Goal: Navigation & Orientation: Find specific page/section

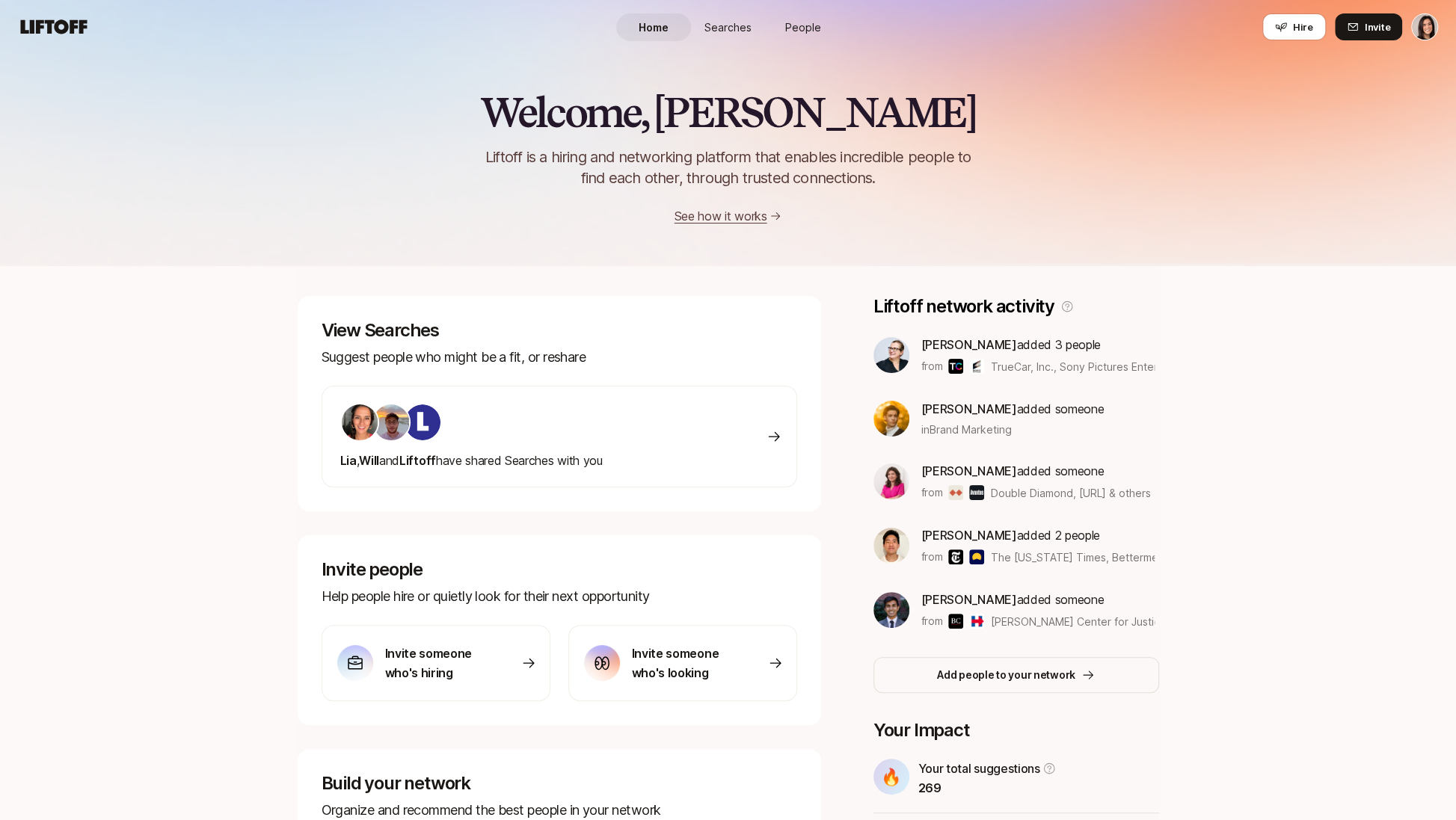
click at [805, 23] on span "People" at bounding box center [803, 28] width 36 height 16
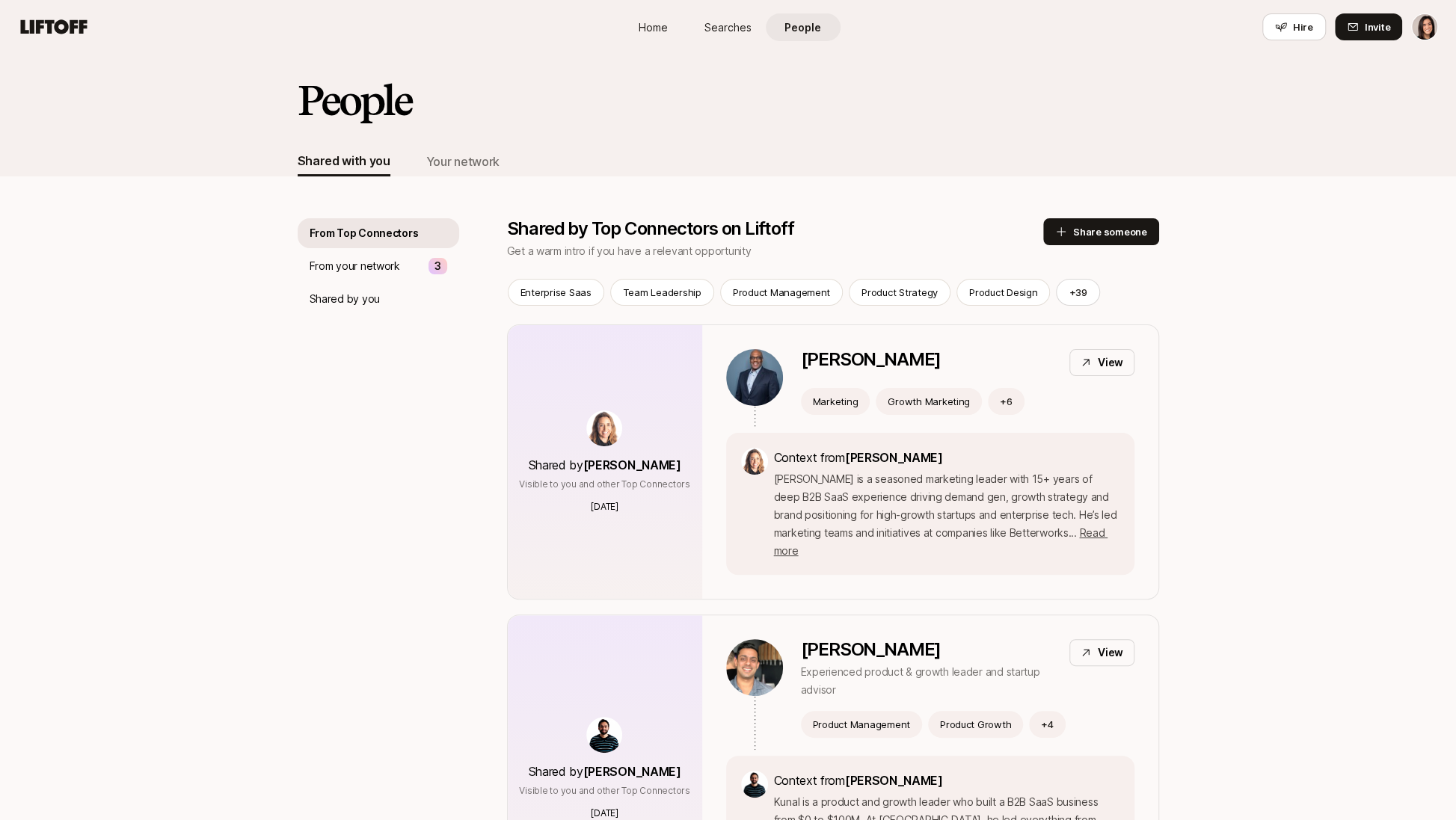
click at [735, 24] on span "Searches" at bounding box center [728, 28] width 48 height 16
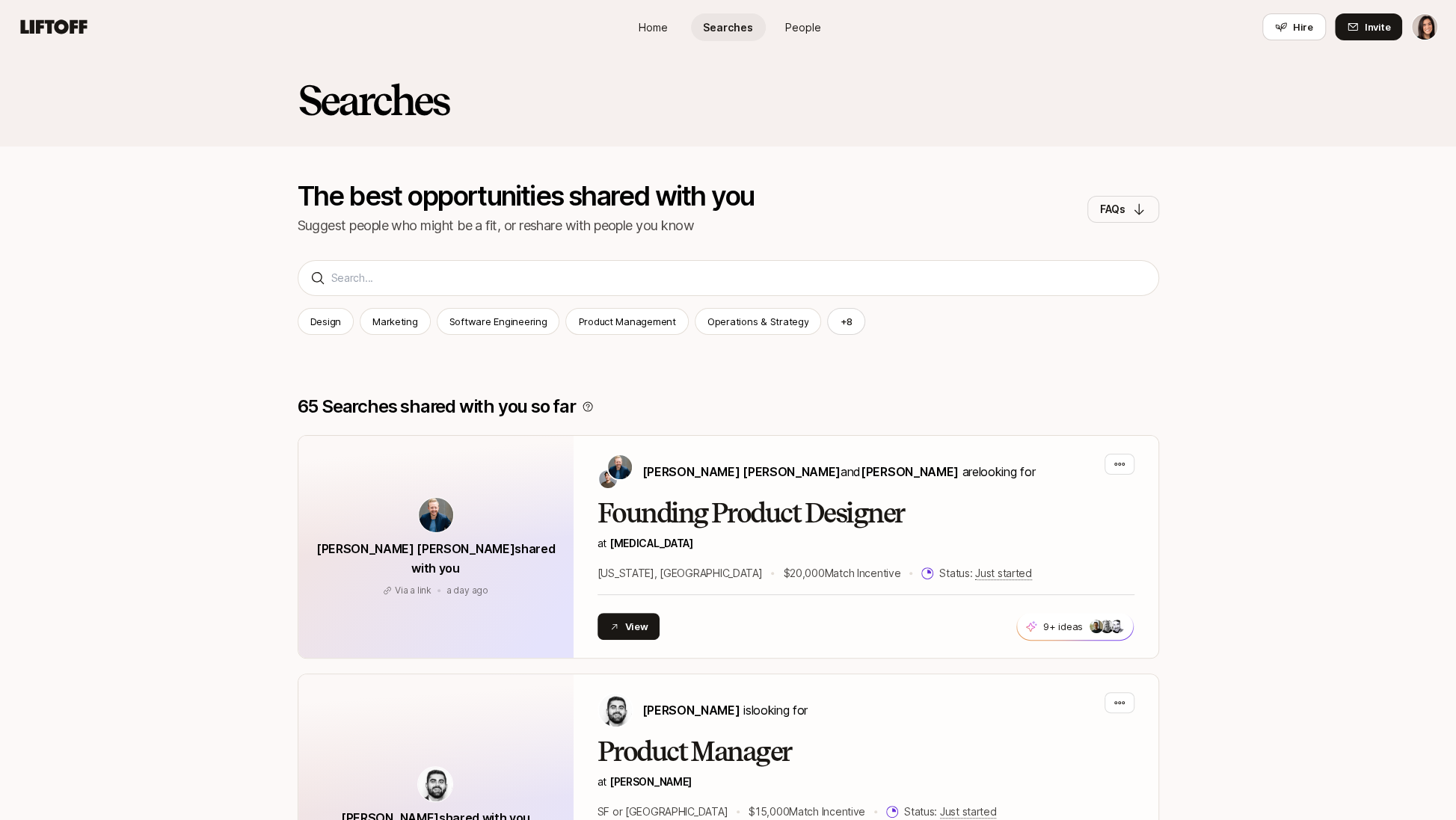
click at [799, 30] on span "People" at bounding box center [803, 28] width 36 height 16
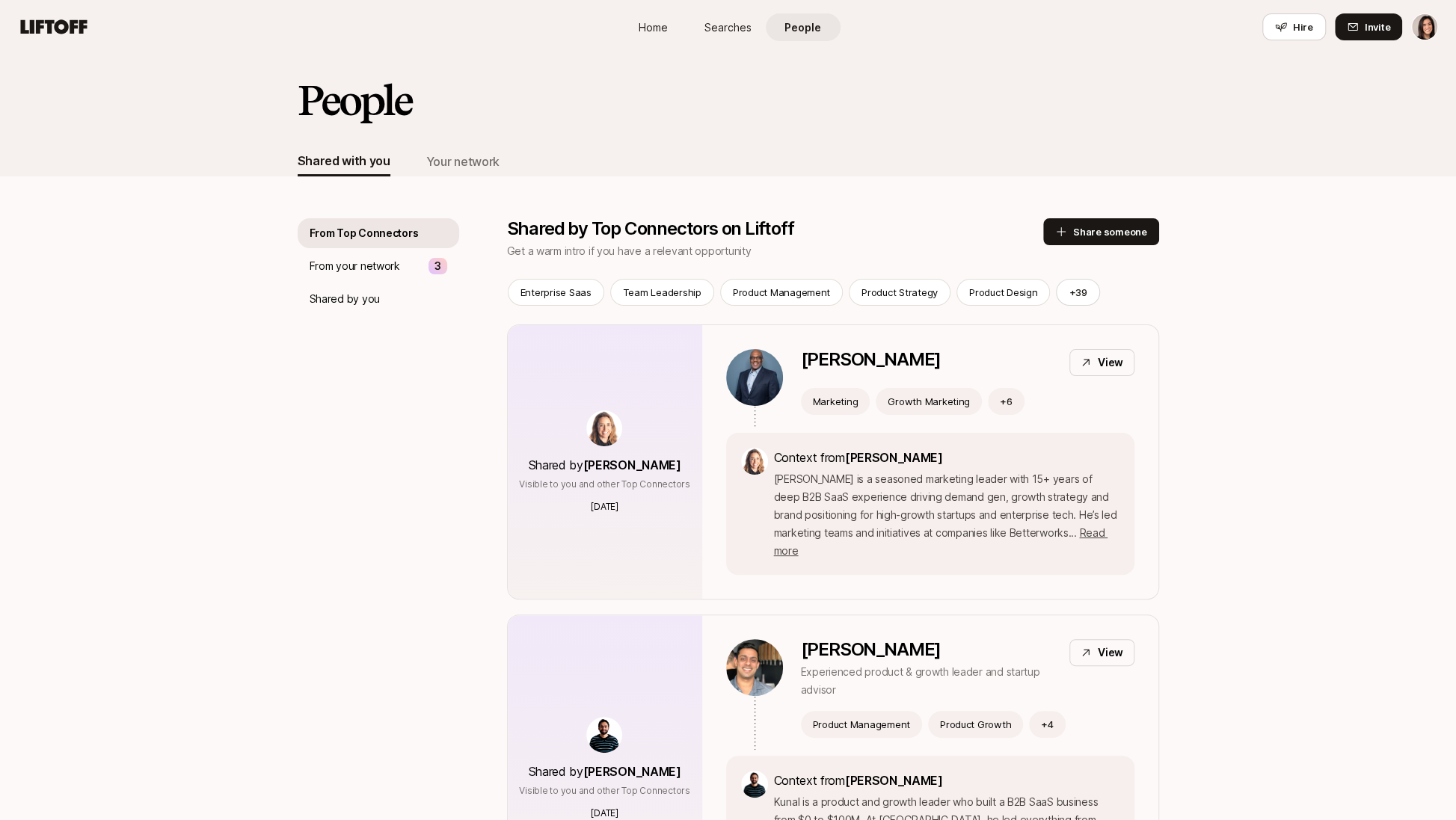
click at [744, 30] on span "Searches" at bounding box center [728, 28] width 48 height 16
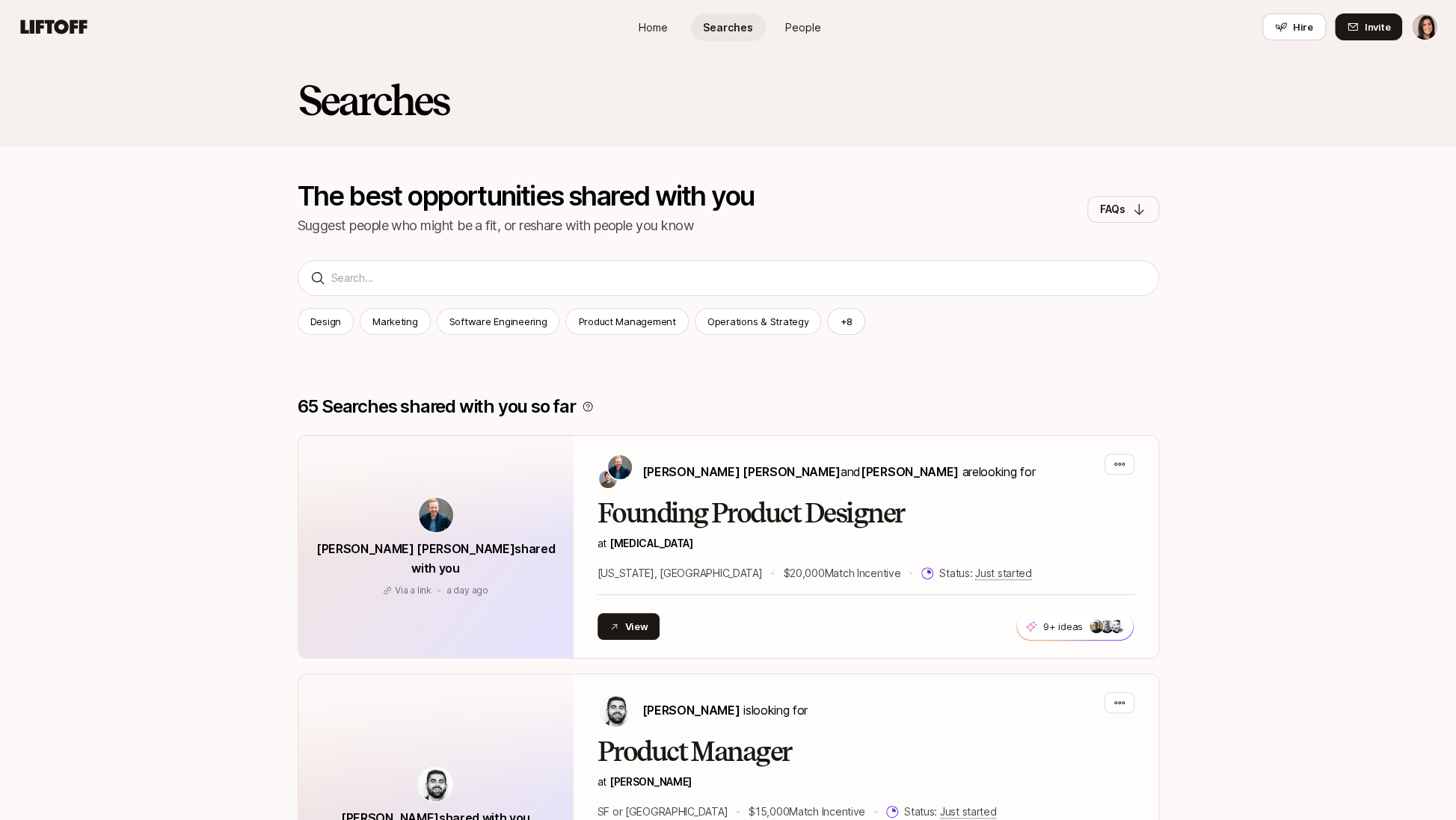
click at [668, 30] on span "Home" at bounding box center [653, 28] width 29 height 16
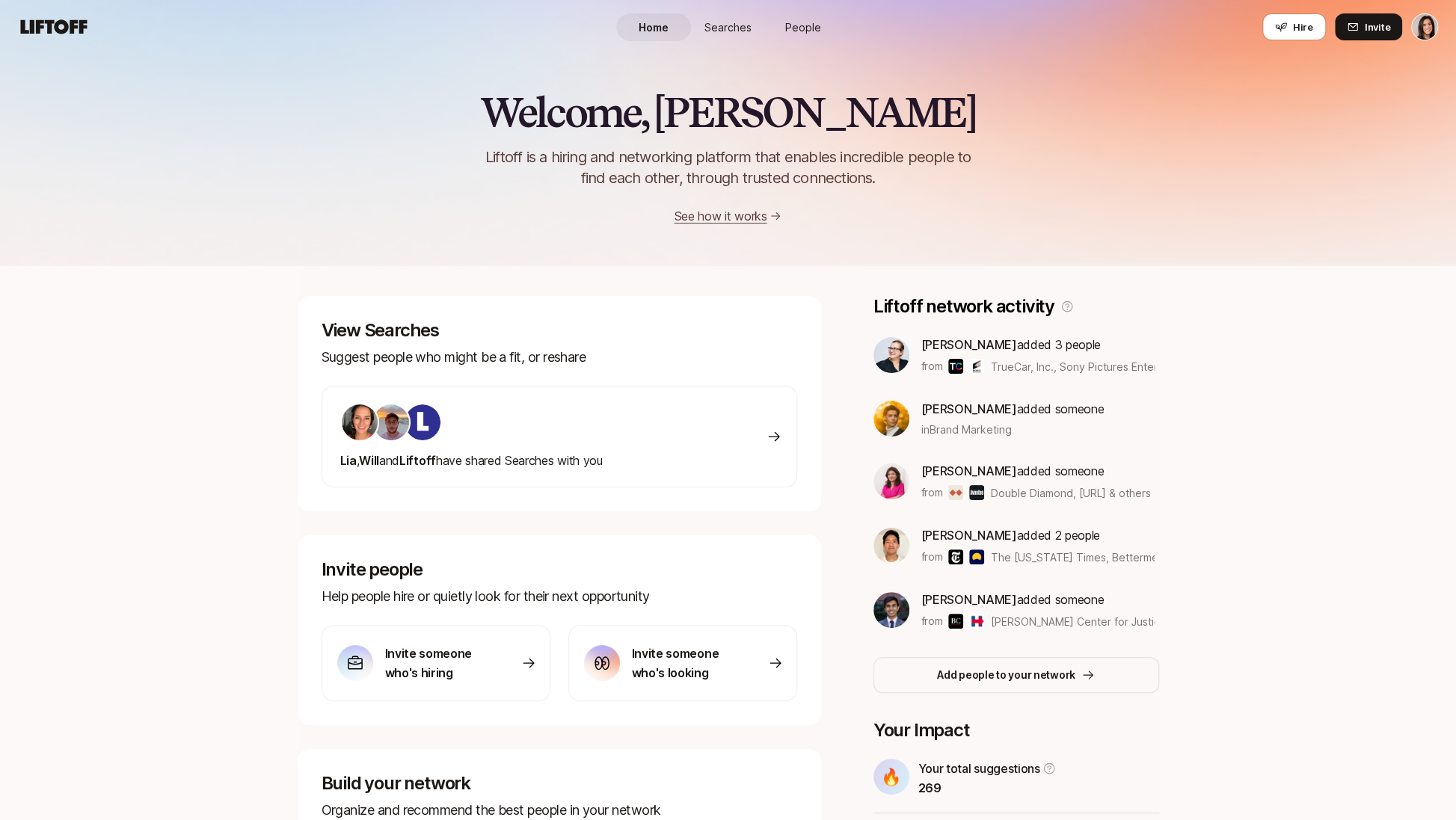
click at [732, 36] on link "Searches" at bounding box center [729, 28] width 75 height 28
